Goal: Download file/media

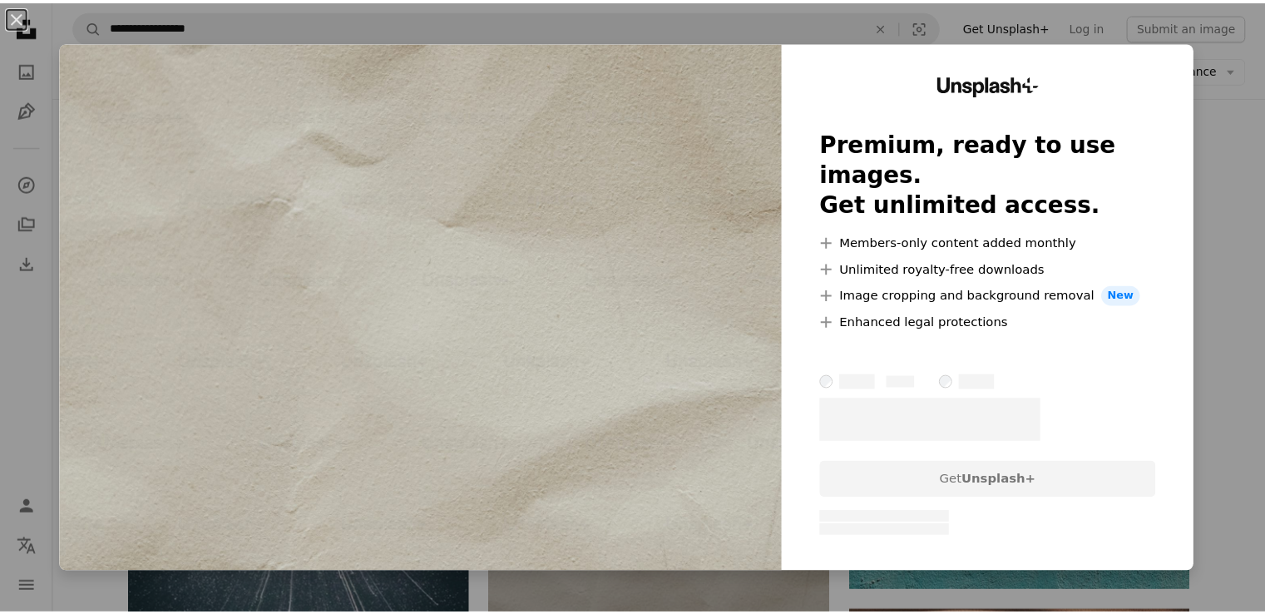
scroll to position [2661, 0]
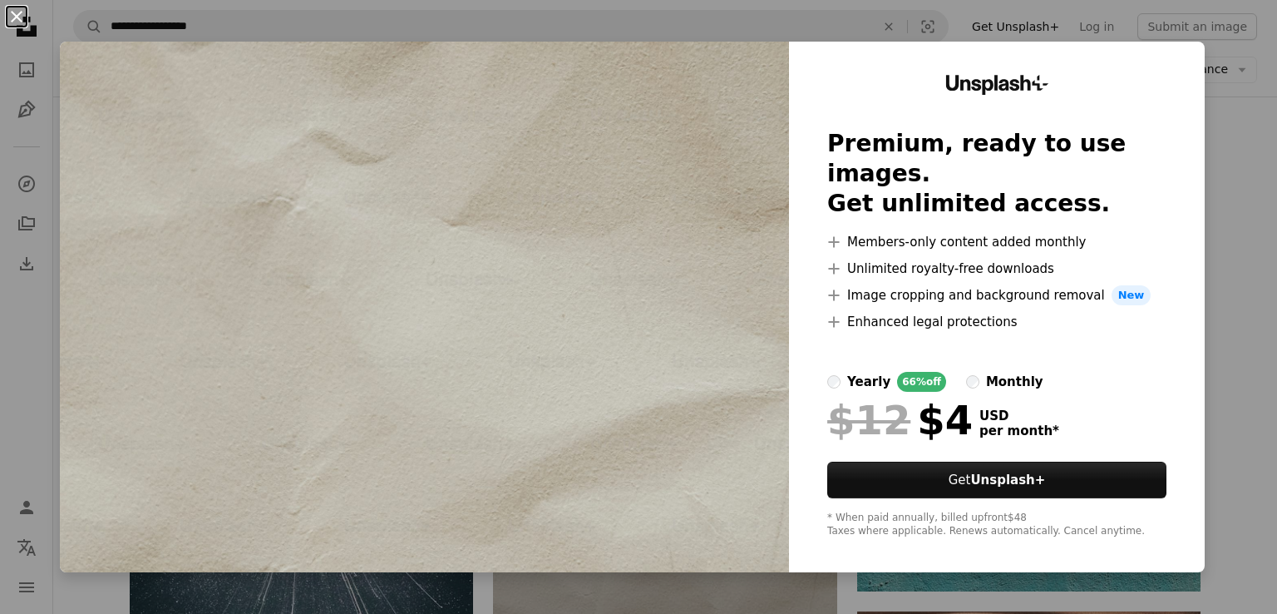
click at [14, 14] on button "An X shape" at bounding box center [17, 17] width 20 height 20
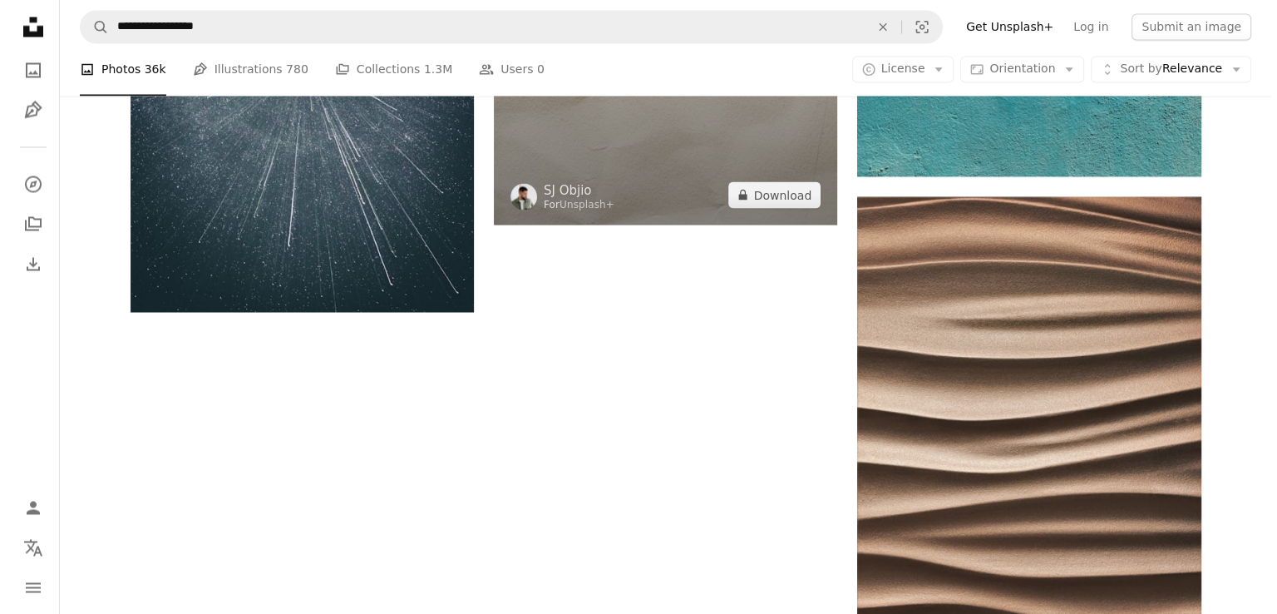
scroll to position [3074, 0]
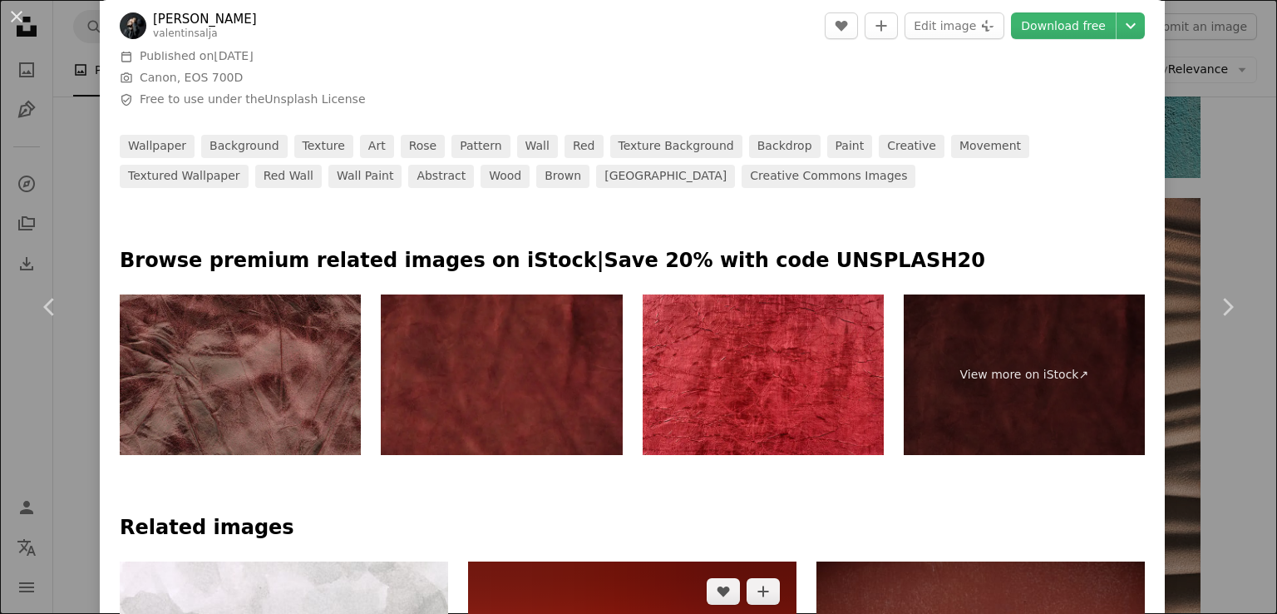
scroll to position [665, 0]
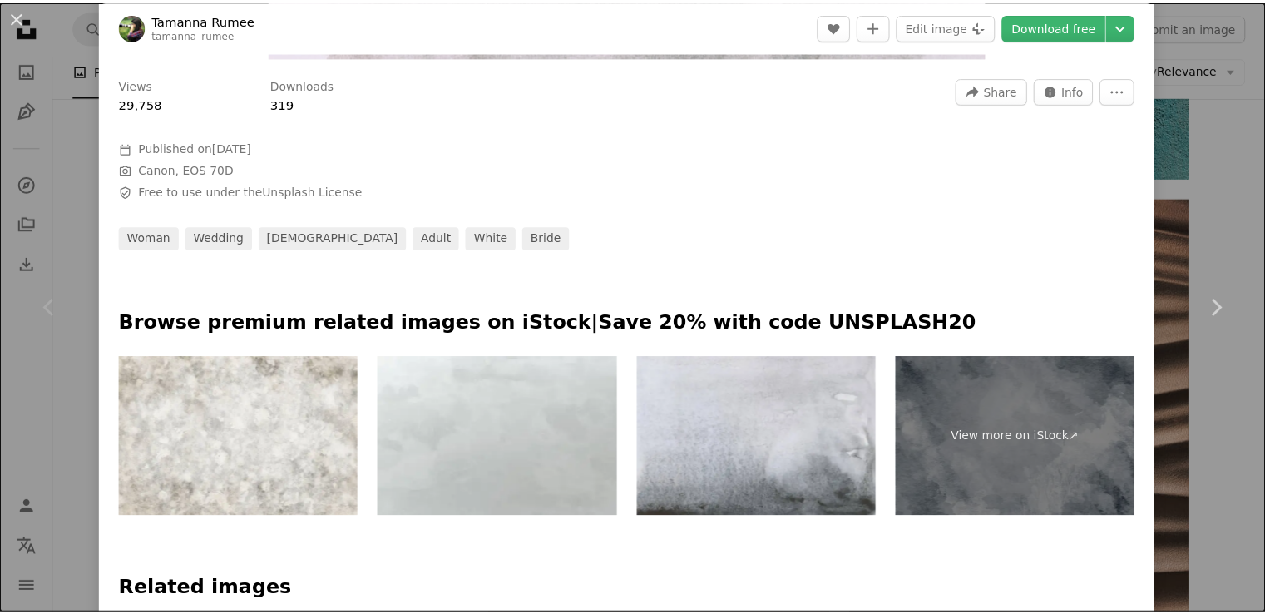
scroll to position [499, 0]
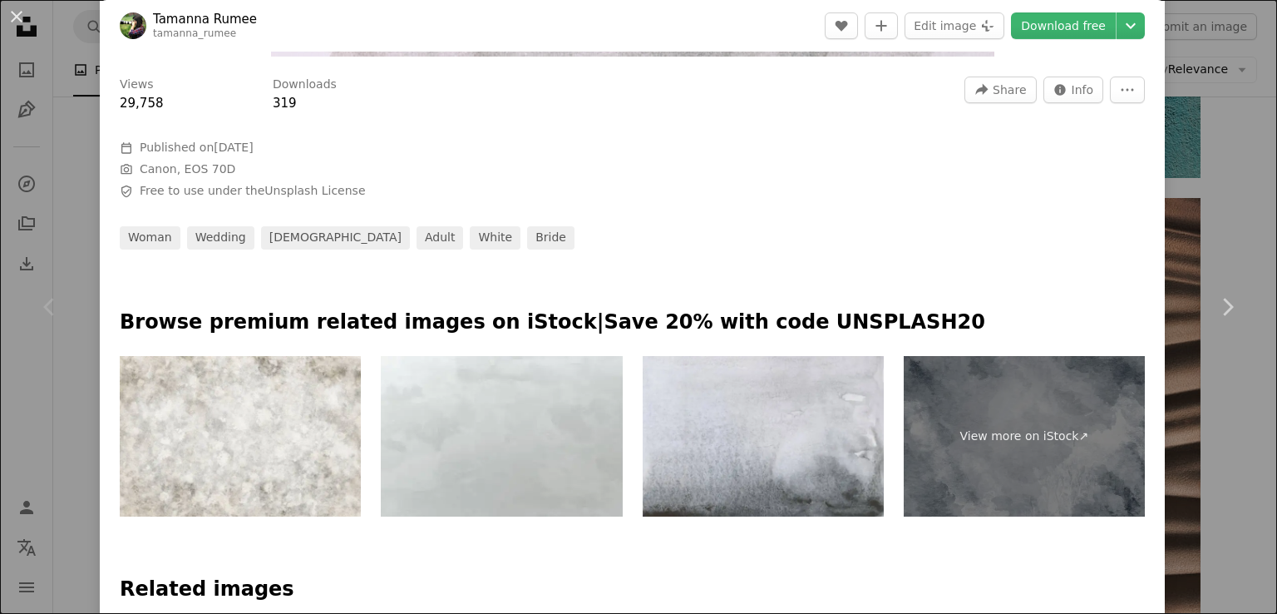
click at [1195, 224] on div "An X shape Chevron left Chevron right Tamanna Rumee tamanna_rumee A heart A plu…" at bounding box center [638, 307] width 1277 height 614
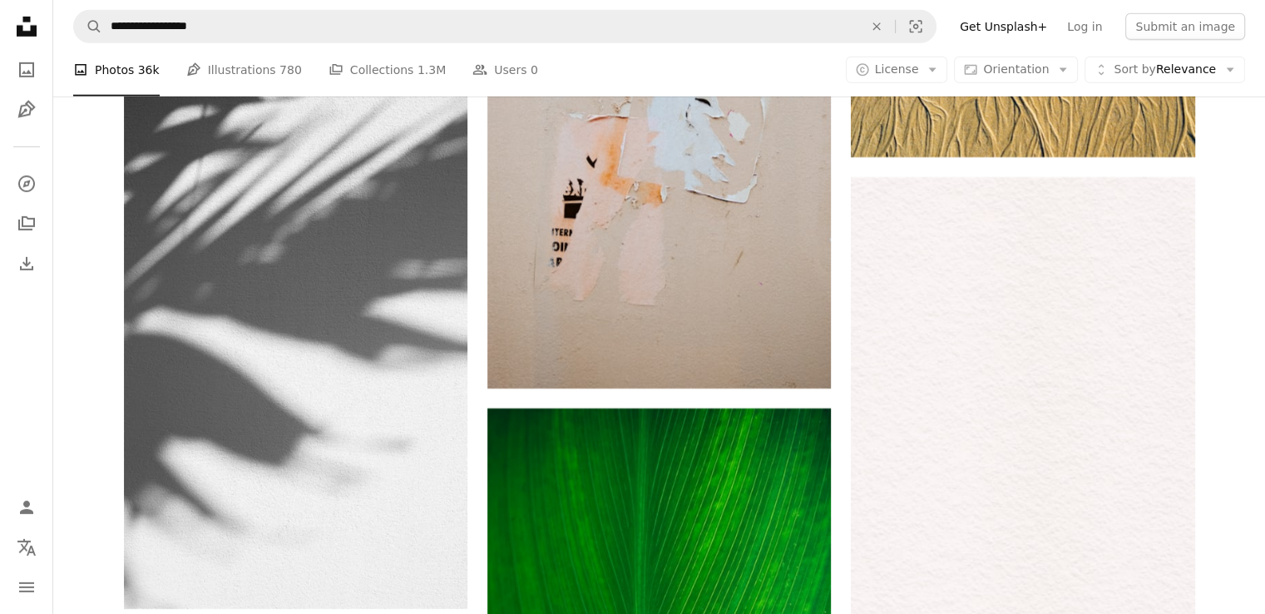
scroll to position [5735, 0]
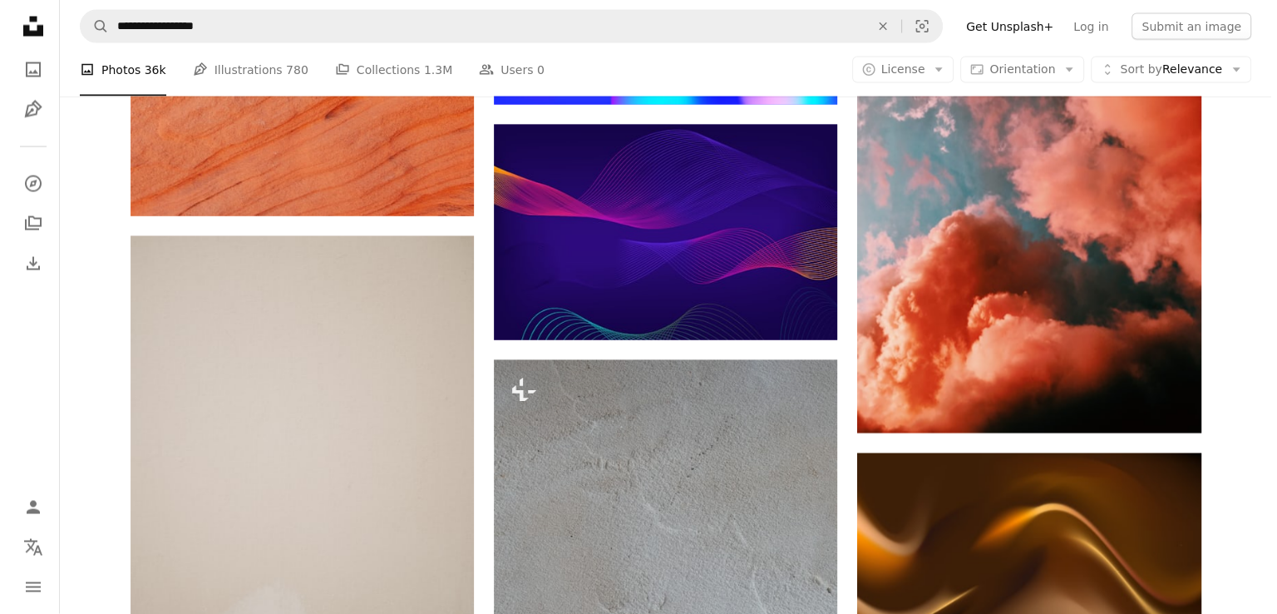
scroll to position [9642, 0]
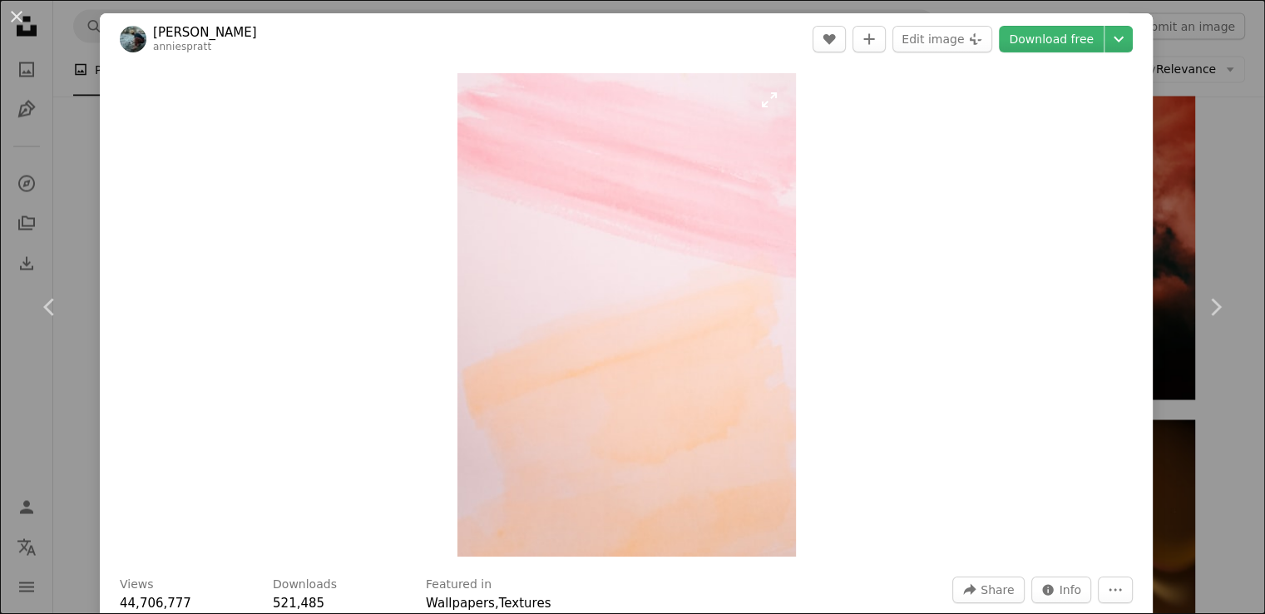
click at [550, 320] on img "Zoom in on this image" at bounding box center [626, 314] width 338 height 483
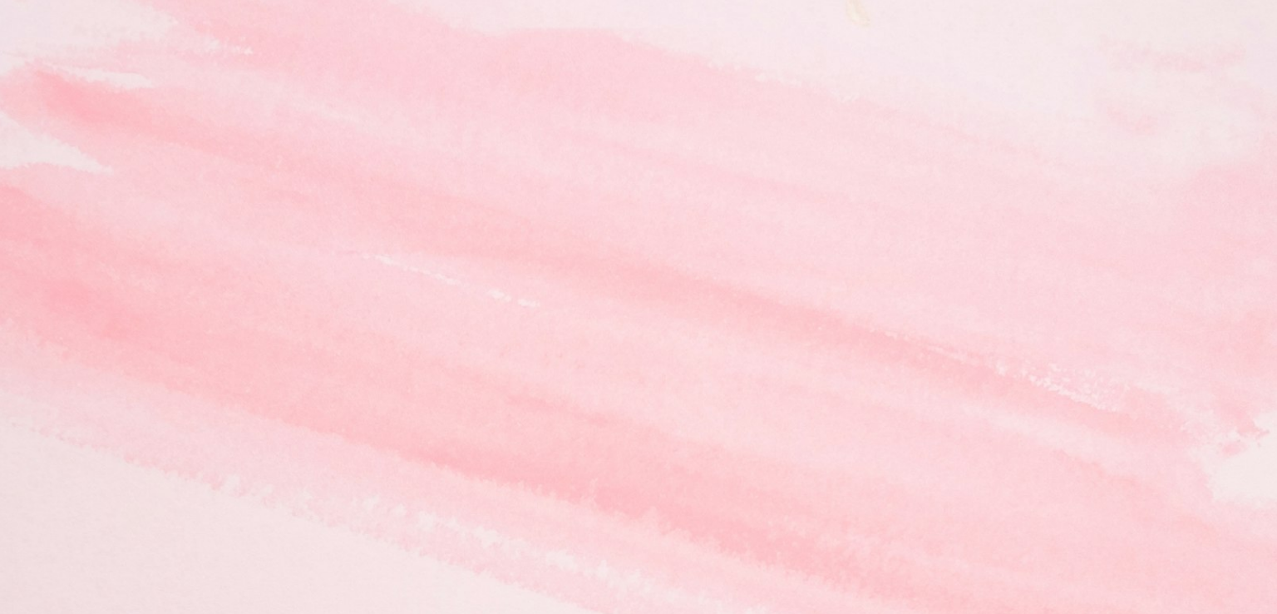
scroll to position [588, 0]
